Goal: Transaction & Acquisition: Purchase product/service

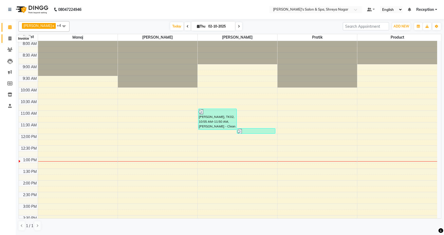
click at [7, 38] on span at bounding box center [9, 39] width 9 height 6
select select "service"
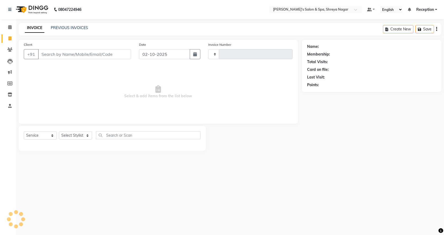
type input "3239"
select select "7591"
click at [11, 29] on icon at bounding box center [9, 27] width 3 height 4
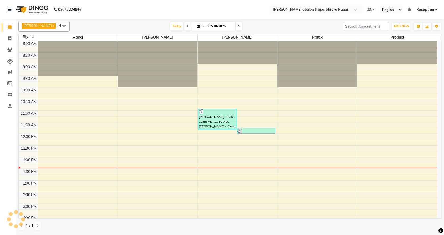
click at [228, 148] on div "8:00 AM 8:30 AM 9:00 AM 9:30 AM 10:00 AM 10:30 AM 11:00 AM 11:30 AM 12:00 PM 12…" at bounding box center [228, 215] width 419 height 349
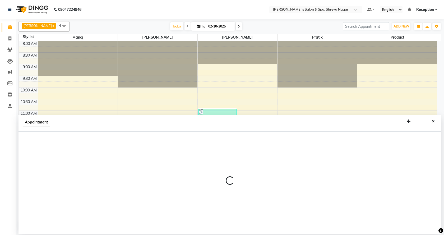
select select "67480"
select select "750"
select select "tentative"
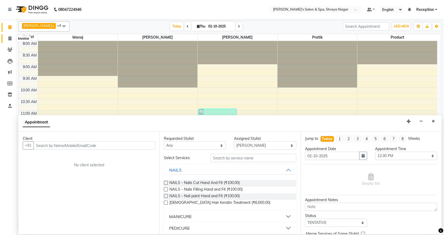
click at [7, 38] on span at bounding box center [9, 39] width 9 height 6
select select "service"
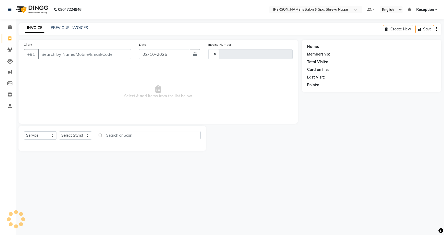
type input "3239"
select select "7591"
click at [76, 52] on input "Client" at bounding box center [84, 54] width 93 height 10
click at [77, 52] on input "Client" at bounding box center [84, 54] width 93 height 10
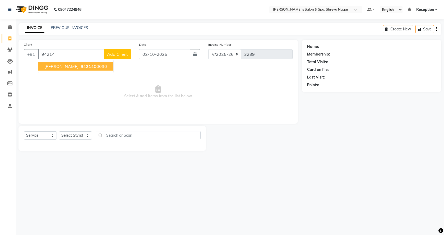
click at [98, 63] on button "[PERSON_NAME] 94214 00030" at bounding box center [75, 66] width 75 height 8
type input "9421400030"
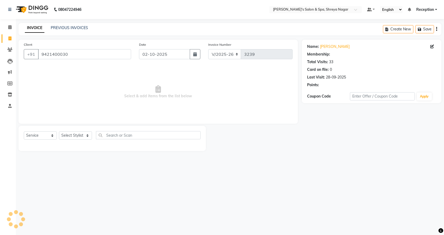
select select "1: Object"
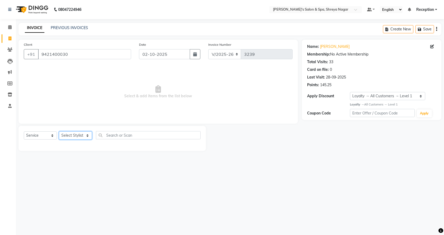
click at [77, 135] on select "Select Stylist [PERSON_NAME] [PERSON_NAME] [PERSON_NAME] Product Reception" at bounding box center [75, 135] width 33 height 8
select select "67479"
click at [59, 131] on select "Select Stylist [PERSON_NAME] [PERSON_NAME] [PERSON_NAME] Product Reception" at bounding box center [75, 135] width 33 height 8
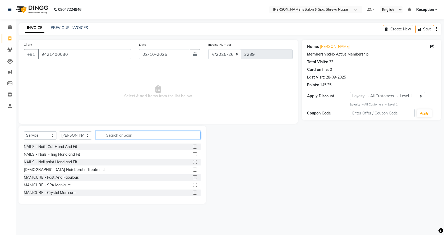
click at [111, 134] on input "text" at bounding box center [148, 135] width 105 height 8
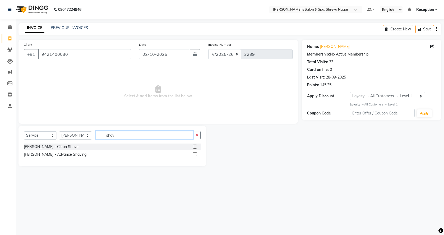
type input "shav"
click at [196, 146] on label at bounding box center [195, 147] width 4 height 4
click at [196, 146] on input "checkbox" at bounding box center [194, 146] width 3 height 3
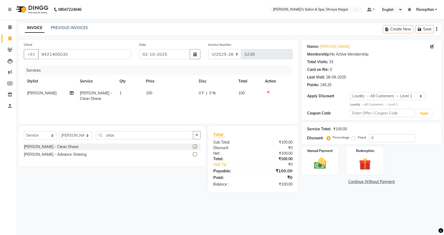
checkbox input "false"
click at [325, 169] on img at bounding box center [320, 163] width 21 height 15
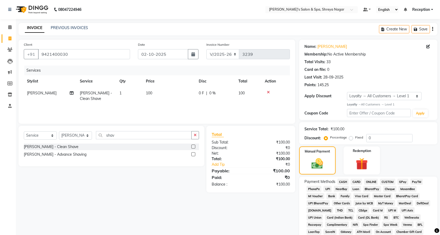
click at [369, 179] on span "ONLINE" at bounding box center [371, 182] width 14 height 6
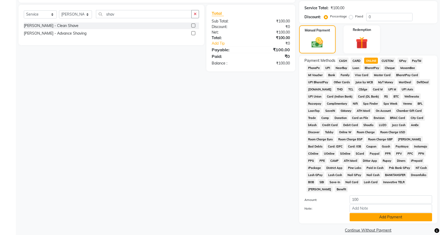
click at [399, 213] on button "Add Payment" at bounding box center [391, 217] width 83 height 8
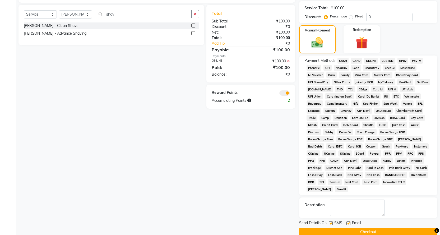
scroll to position [123, 0]
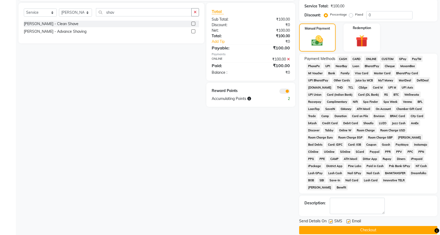
click at [392, 226] on button "Checkout" at bounding box center [368, 230] width 138 height 8
